Goal: Find specific page/section: Find specific page/section

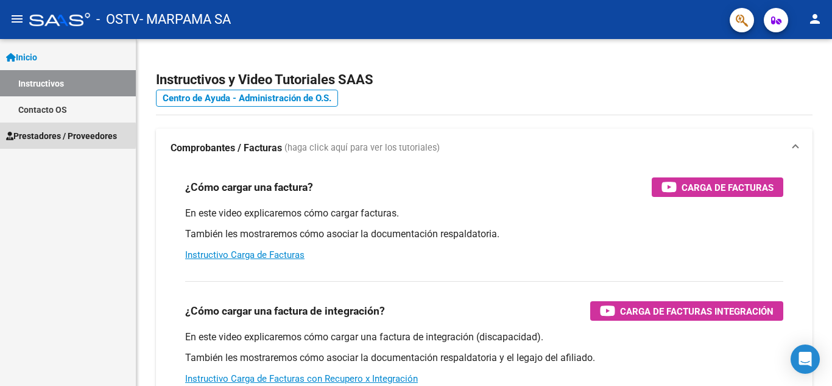
click at [30, 135] on span "Prestadores / Proveedores" at bounding box center [61, 135] width 111 height 13
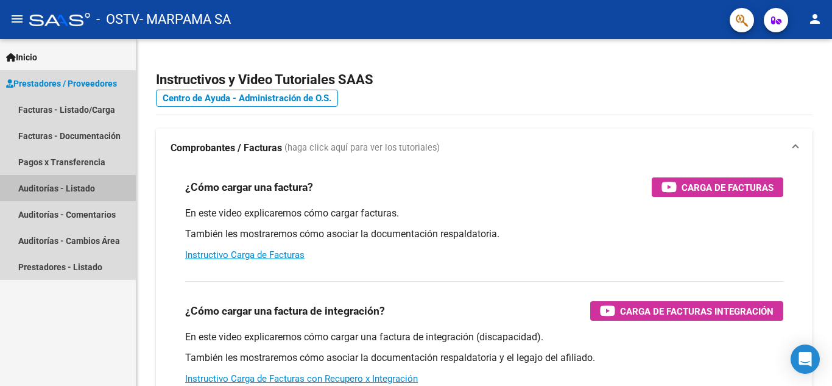
click at [58, 188] on link "Auditorías - Listado" at bounding box center [68, 188] width 136 height 26
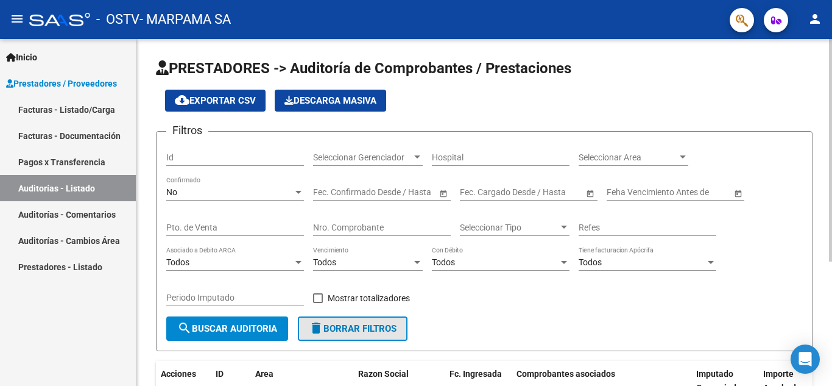
click at [341, 324] on span "delete Borrar Filtros" at bounding box center [353, 328] width 88 height 11
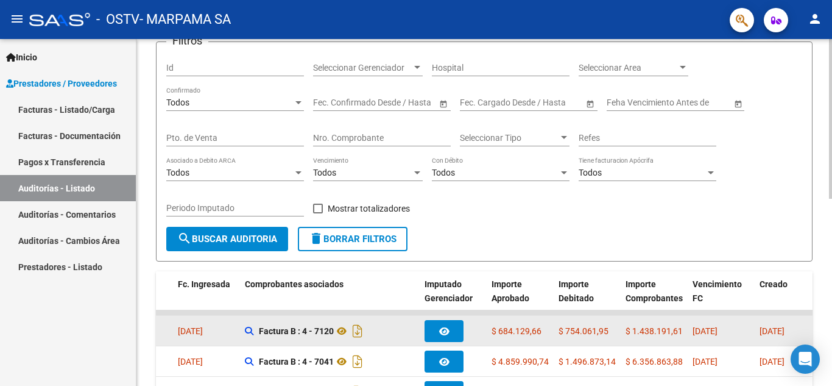
scroll to position [305, 0]
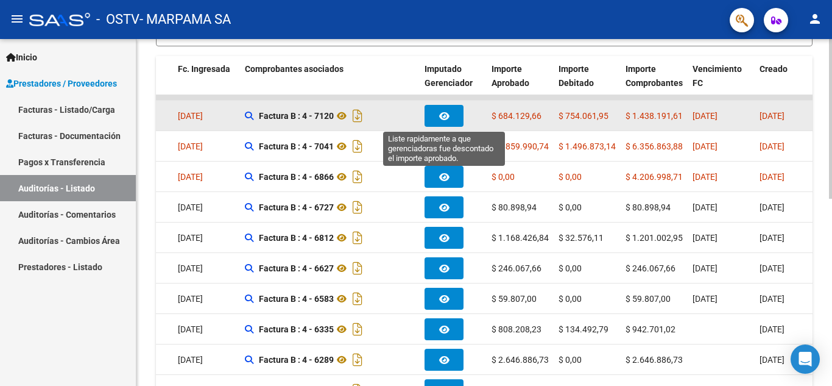
click at [434, 115] on button "button" at bounding box center [444, 116] width 39 height 22
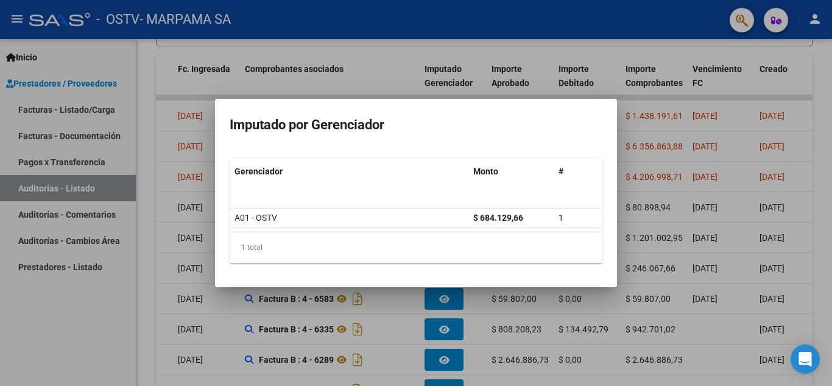
click at [658, 94] on div at bounding box center [416, 193] width 832 height 386
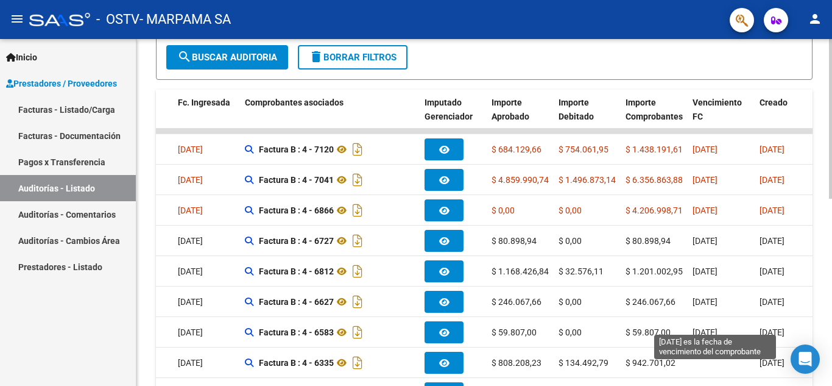
scroll to position [408, 0]
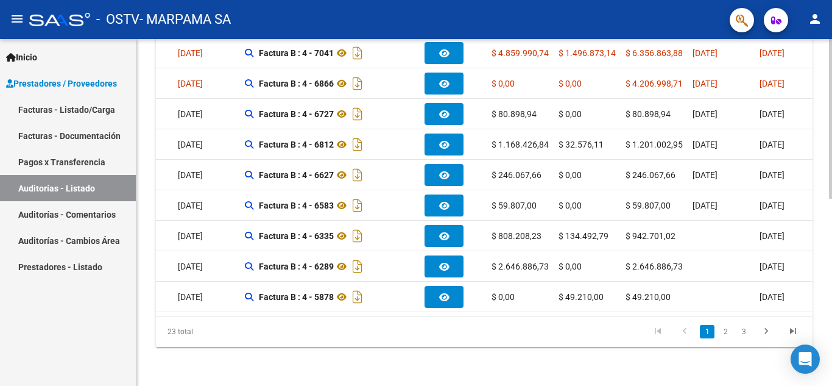
drag, startPoint x: 487, startPoint y: 305, endPoint x: 517, endPoint y: 315, distance: 31.6
click at [541, 304] on datatable-selection "assignment 14250 Prestaciones Propias MARPAMA SA - 30699660376 [DATE] Factura B…" at bounding box center [212, 309] width 657 height 10
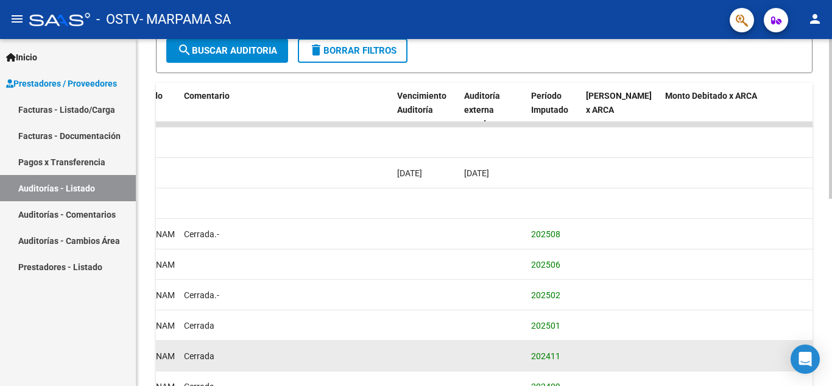
scroll to position [103, 0]
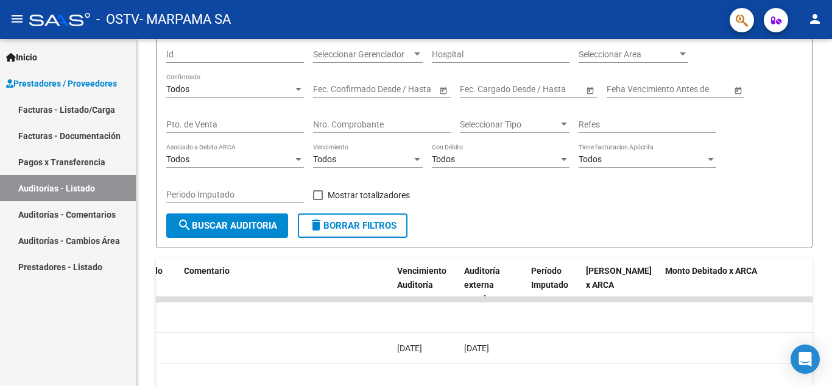
click at [74, 216] on link "Auditorías - Comentarios" at bounding box center [68, 214] width 136 height 26
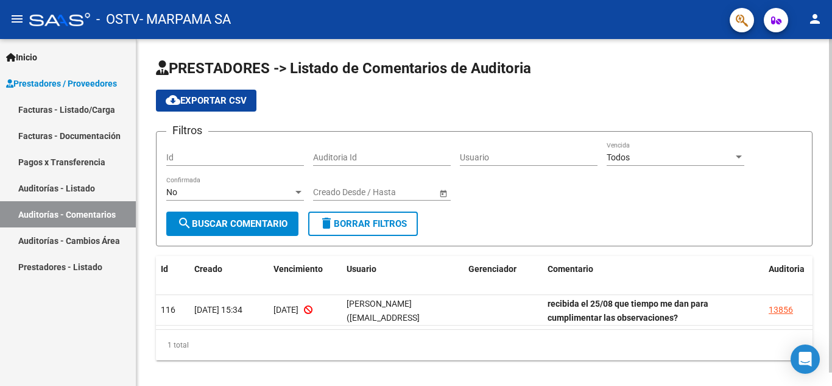
click at [370, 225] on span "delete Borrar Filtros" at bounding box center [363, 223] width 88 height 11
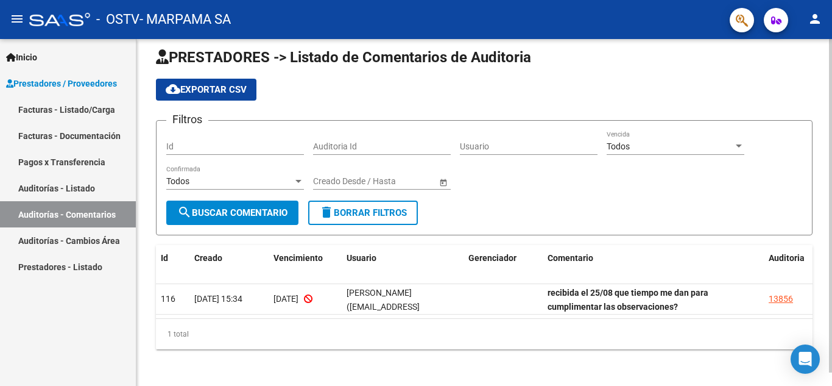
scroll to position [14, 0]
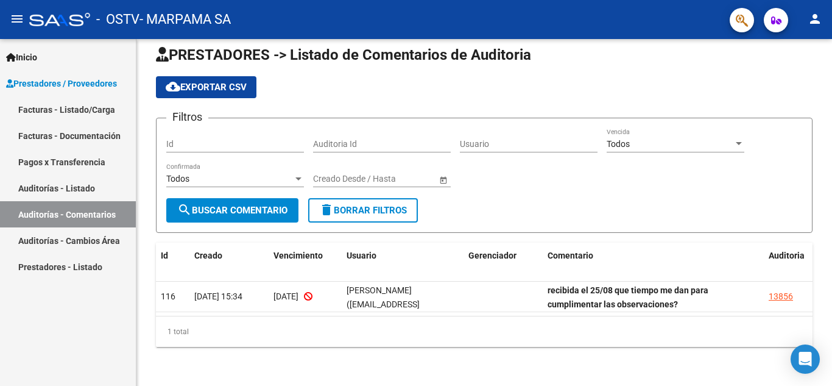
click at [74, 133] on link "Facturas - Documentación" at bounding box center [68, 135] width 136 height 26
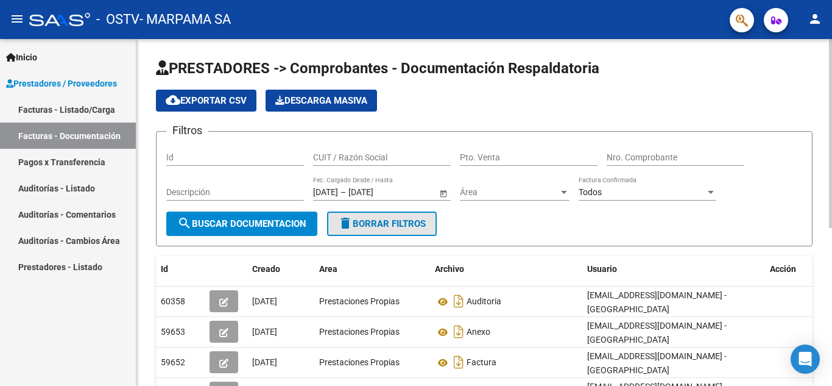
click at [377, 218] on span "delete Borrar Filtros" at bounding box center [382, 223] width 88 height 11
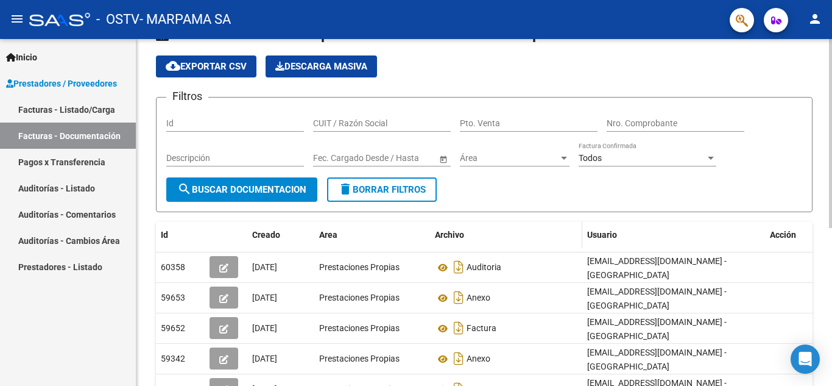
scroll to position [122, 0]
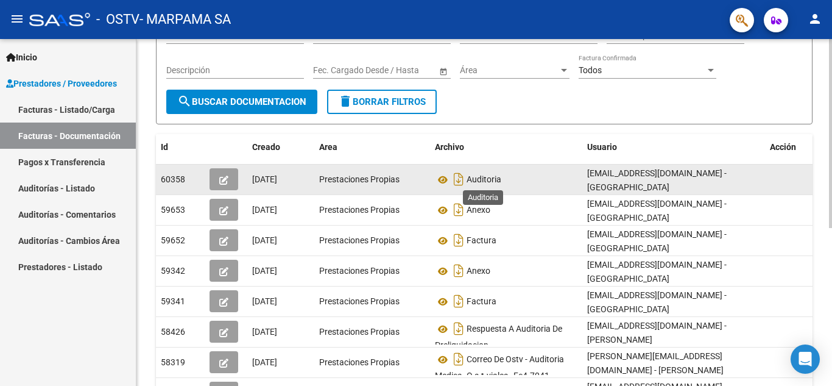
click at [478, 177] on span "Auditoria" at bounding box center [484, 180] width 35 height 10
click at [459, 177] on icon "Descargar documento" at bounding box center [459, 178] width 16 height 19
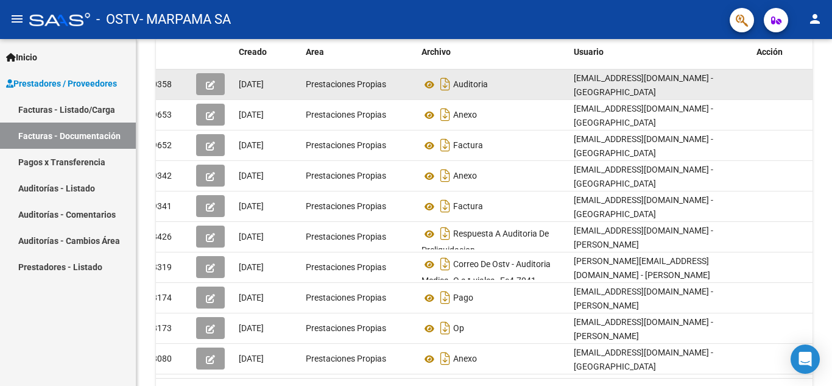
scroll to position [45, 0]
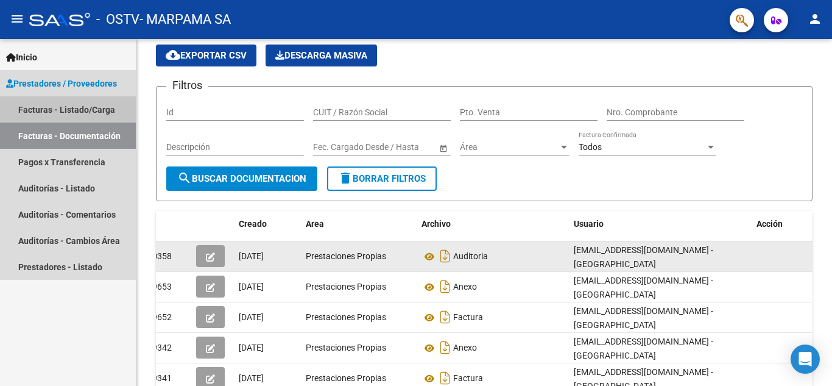
click at [95, 105] on link "Facturas - Listado/Carga" at bounding box center [68, 109] width 136 height 26
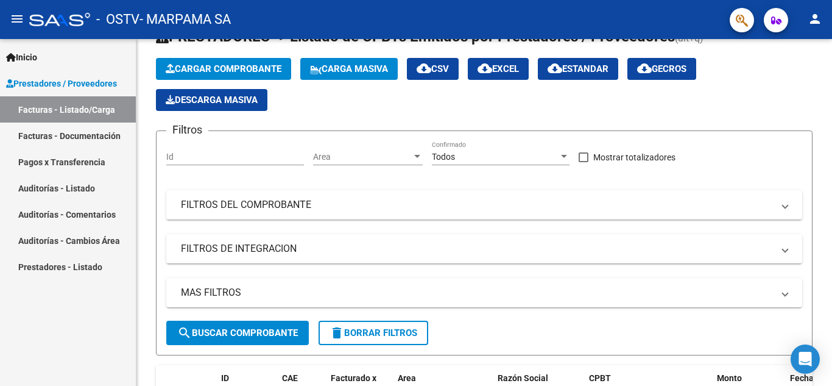
click at [101, 138] on link "Facturas - Documentación" at bounding box center [68, 135] width 136 height 26
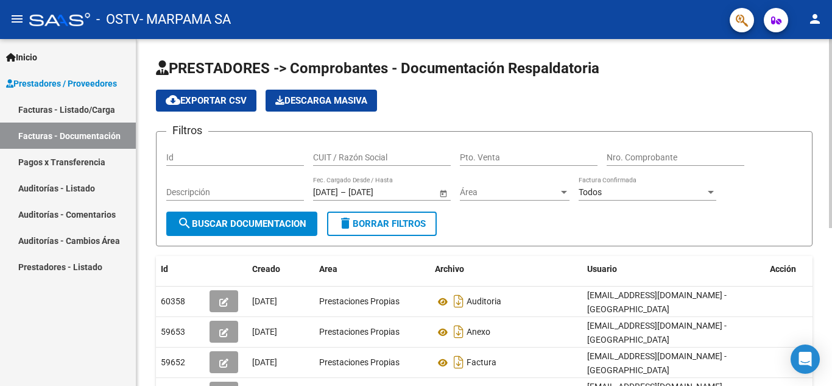
click at [402, 230] on button "delete Borrar Filtros" at bounding box center [382, 223] width 110 height 24
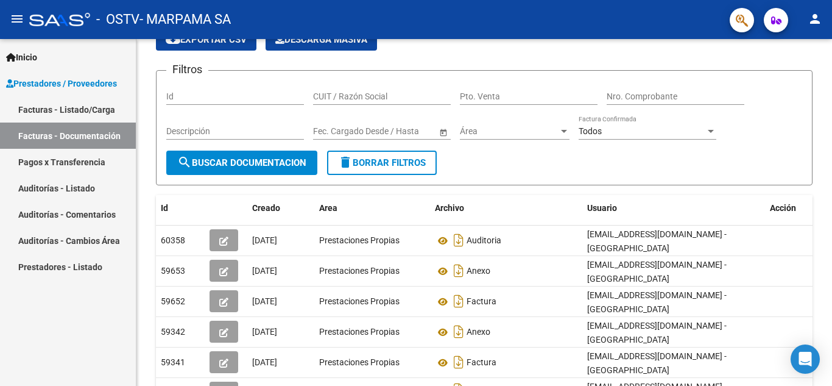
click at [86, 196] on link "Auditorías - Listado" at bounding box center [68, 188] width 136 height 26
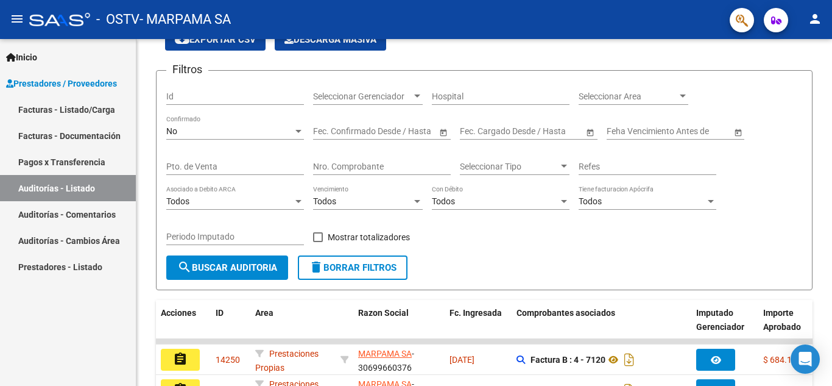
click at [90, 218] on link "Auditorías - Comentarios" at bounding box center [68, 214] width 136 height 26
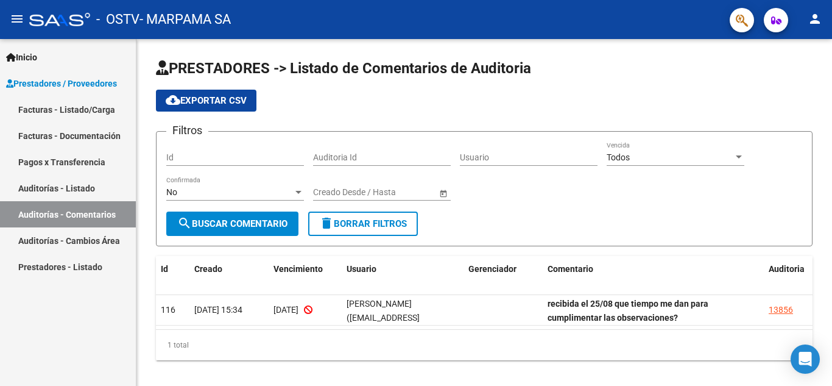
click at [93, 239] on link "Auditorías - Cambios Área" at bounding box center [68, 240] width 136 height 26
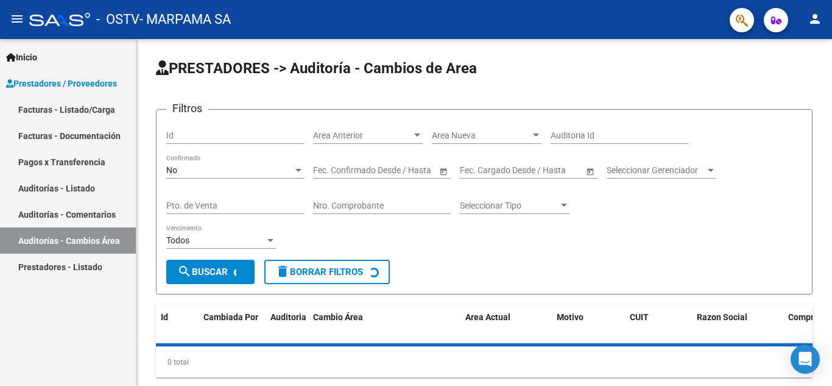
click at [83, 266] on link "Prestadores - Listado" at bounding box center [68, 266] width 136 height 26
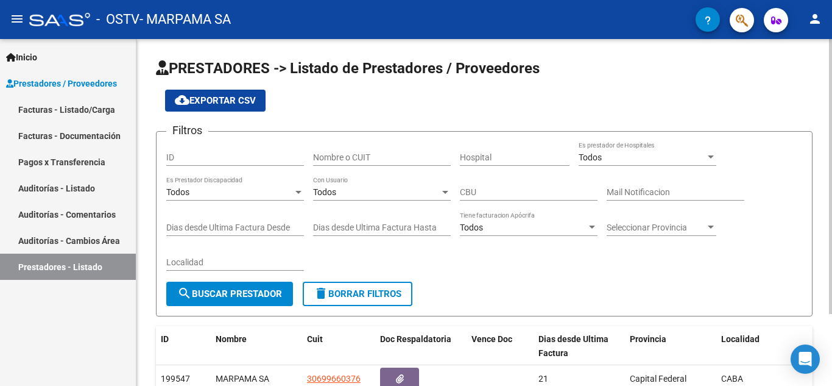
click at [354, 291] on span "delete Borrar Filtros" at bounding box center [358, 293] width 88 height 11
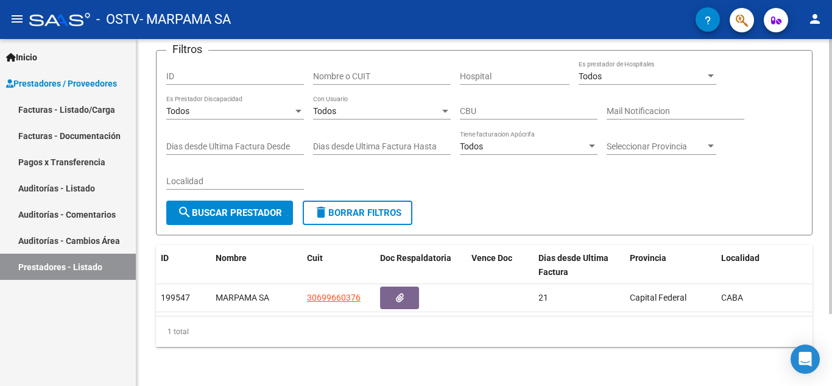
scroll to position [91, 0]
